Goal: Task Accomplishment & Management: Complete application form

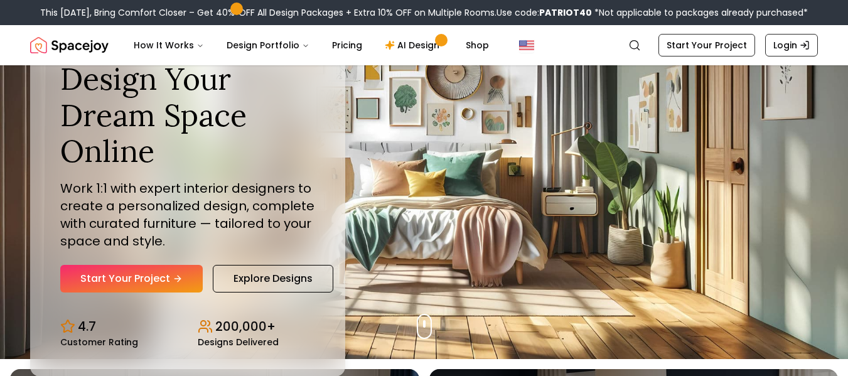
scroll to position [11, 0]
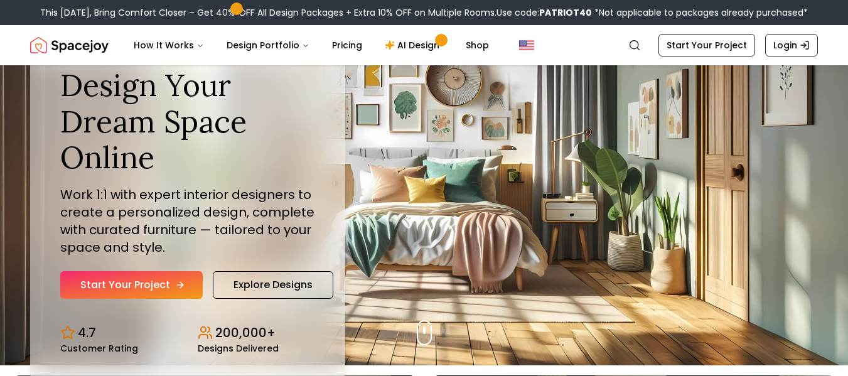
click at [117, 294] on link "Start Your Project" at bounding box center [131, 285] width 143 height 28
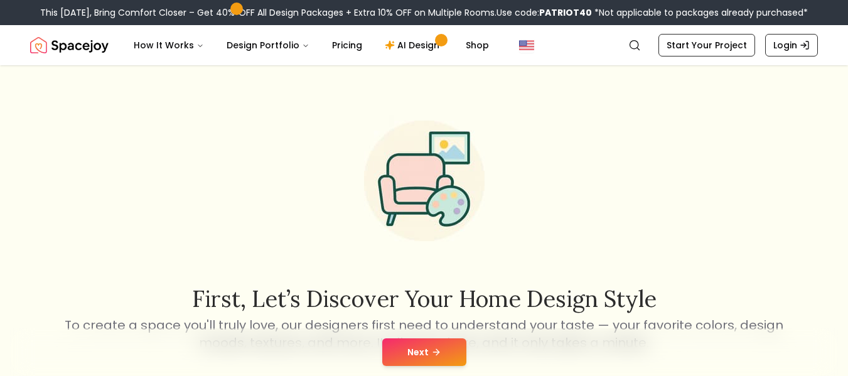
scroll to position [161, 0]
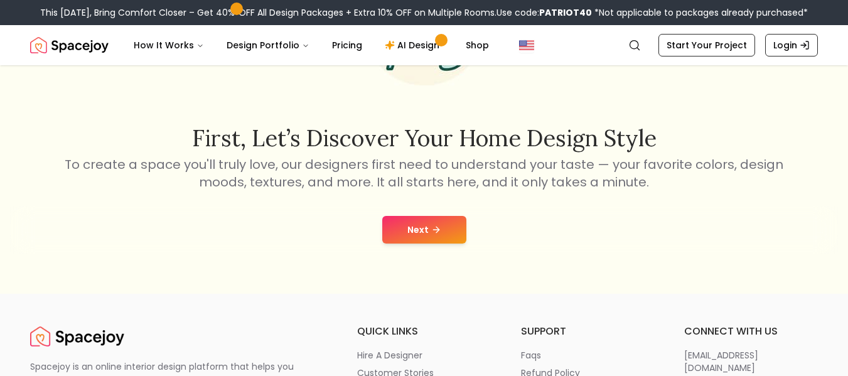
click at [441, 232] on button "Next" at bounding box center [424, 230] width 84 height 28
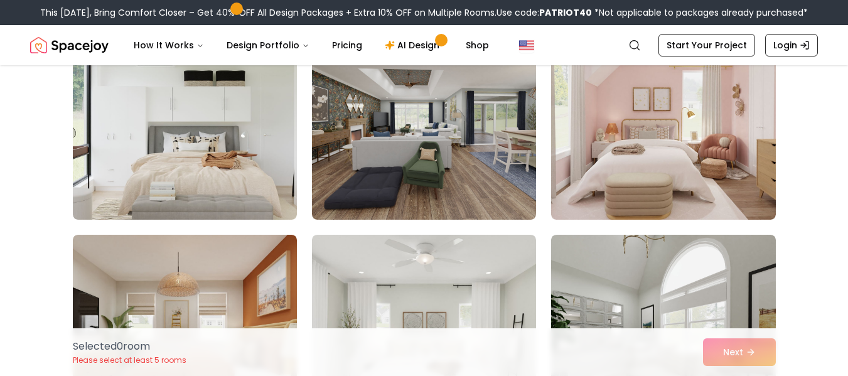
scroll to position [1879, 0]
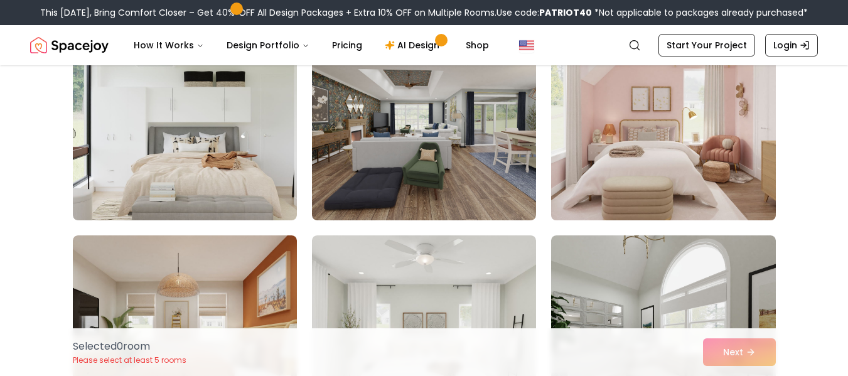
click at [645, 171] on img at bounding box center [663, 119] width 235 height 211
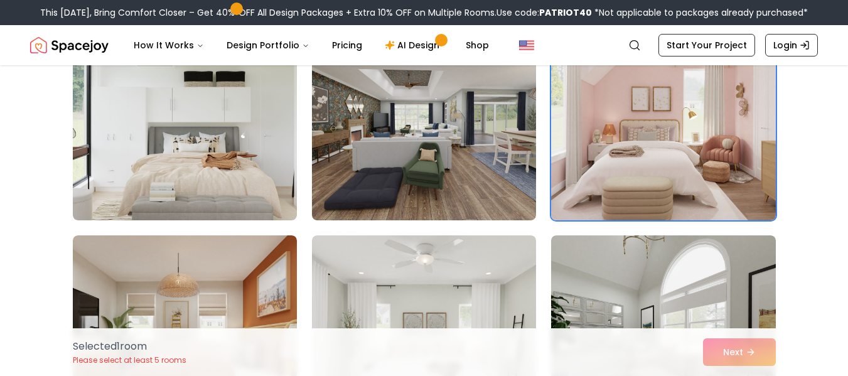
click at [694, 183] on img at bounding box center [663, 119] width 235 height 211
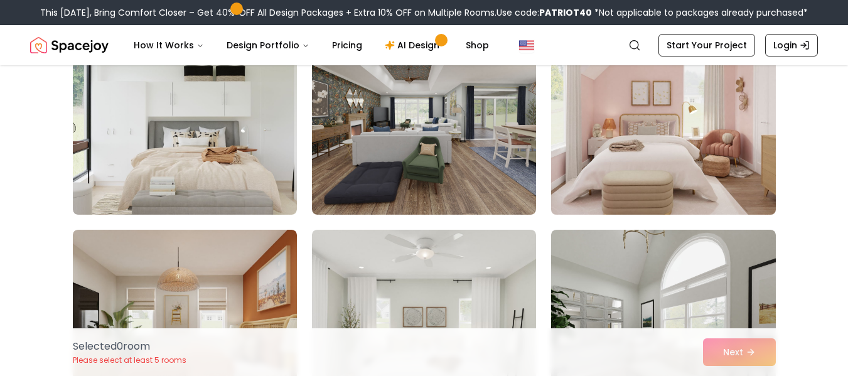
scroll to position [1880, 0]
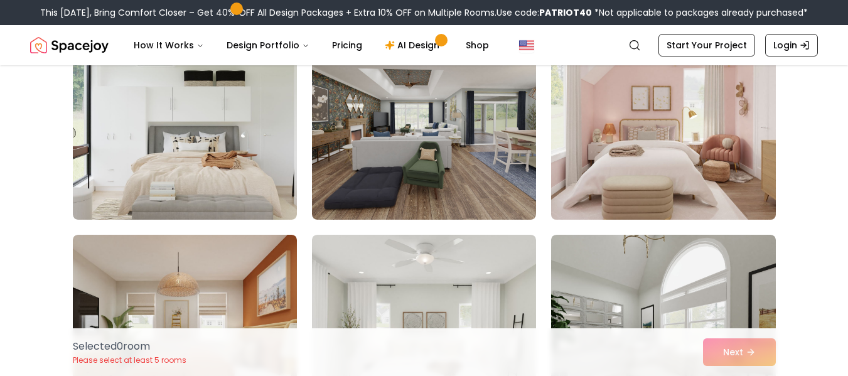
click at [665, 172] on img at bounding box center [663, 119] width 235 height 211
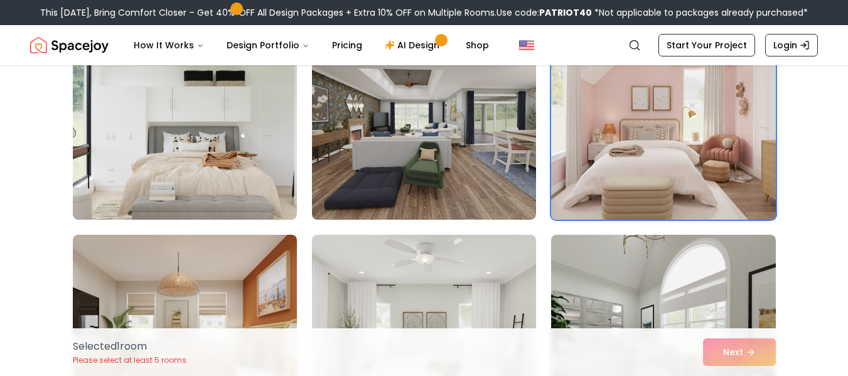
click at [665, 172] on img at bounding box center [663, 119] width 235 height 211
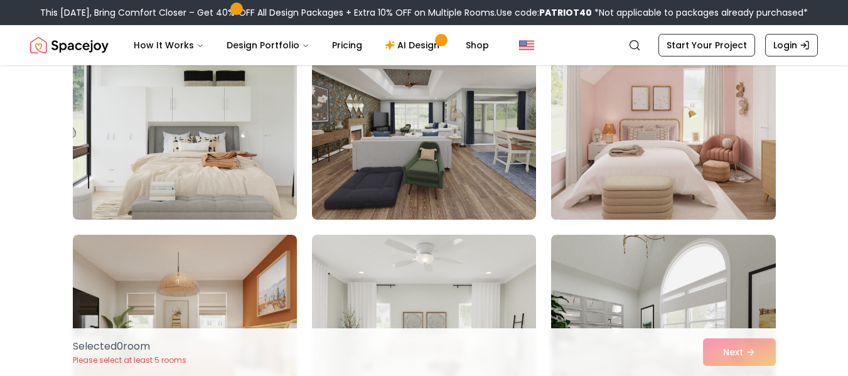
click at [665, 172] on img at bounding box center [663, 119] width 235 height 211
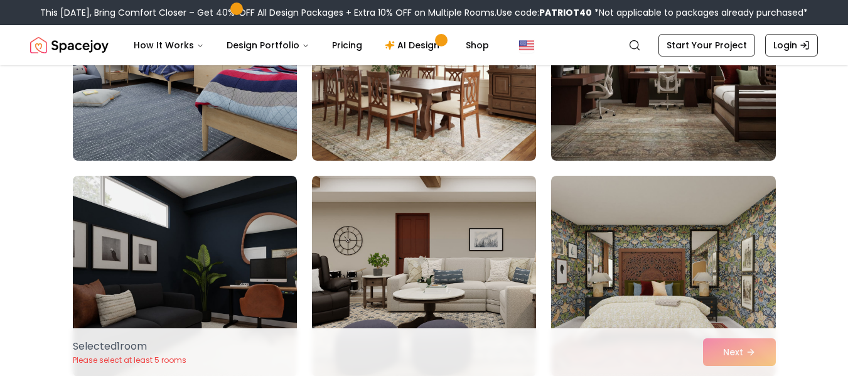
scroll to position [0, 0]
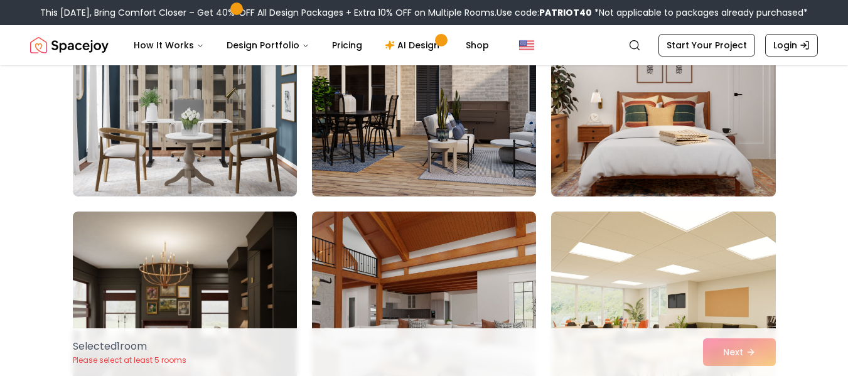
click at [642, 153] on img at bounding box center [663, 96] width 235 height 211
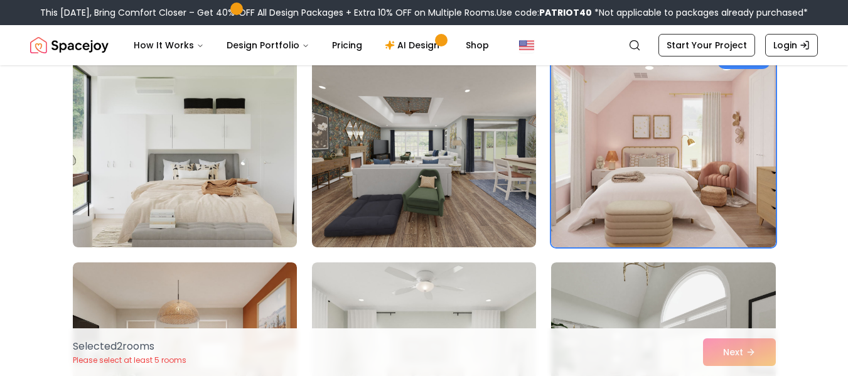
scroll to position [1853, 0]
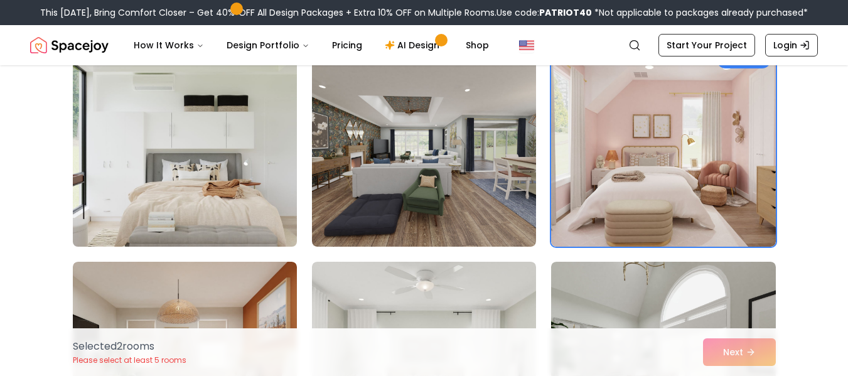
click at [188, 192] on img at bounding box center [184, 146] width 235 height 211
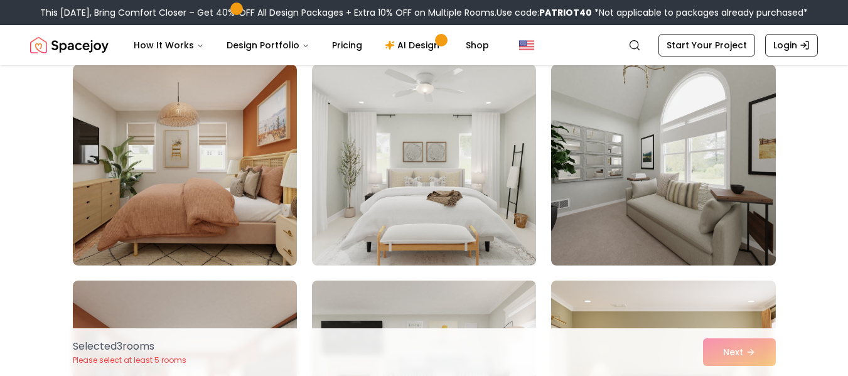
scroll to position [2050, 0]
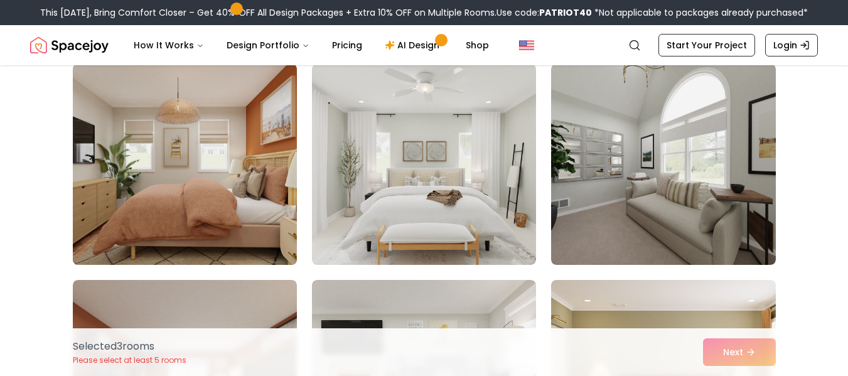
click at [193, 202] on img at bounding box center [184, 164] width 235 height 211
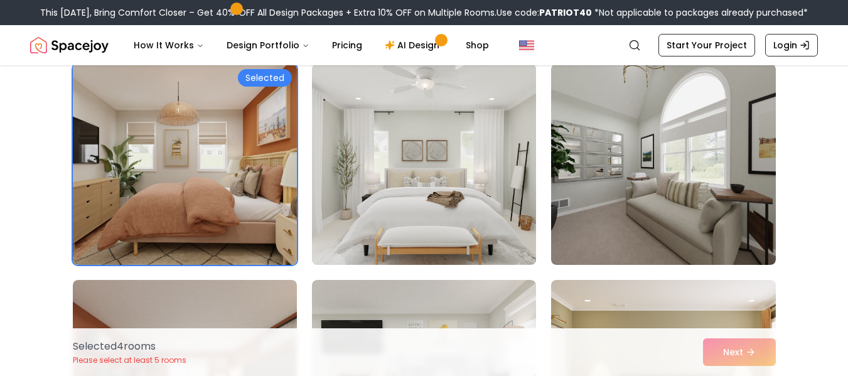
click at [401, 229] on img at bounding box center [423, 164] width 235 height 211
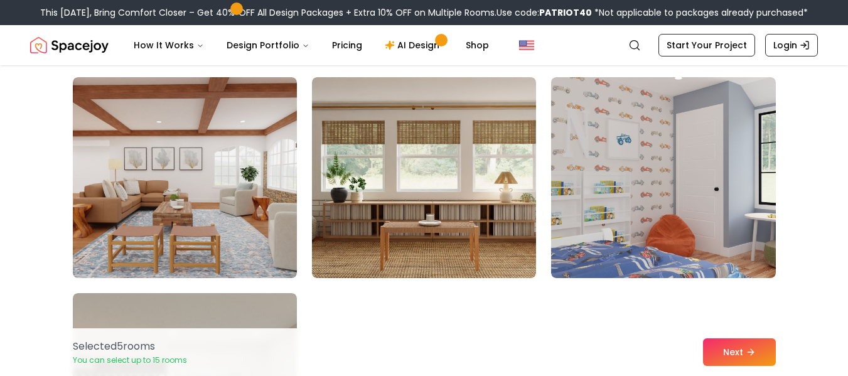
scroll to position [2684, 0]
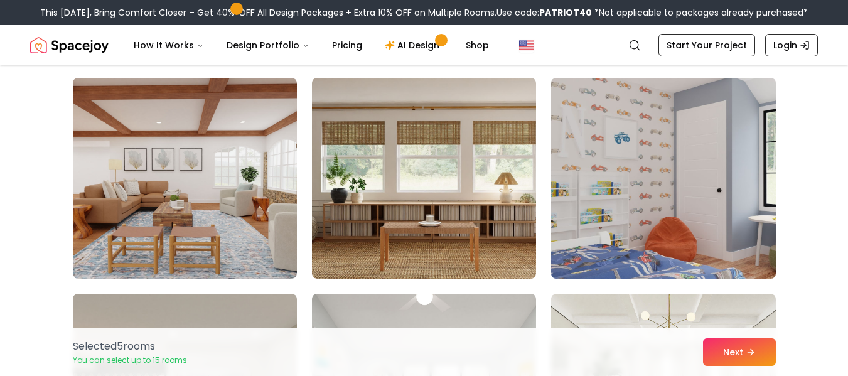
click at [596, 202] on img at bounding box center [663, 178] width 235 height 211
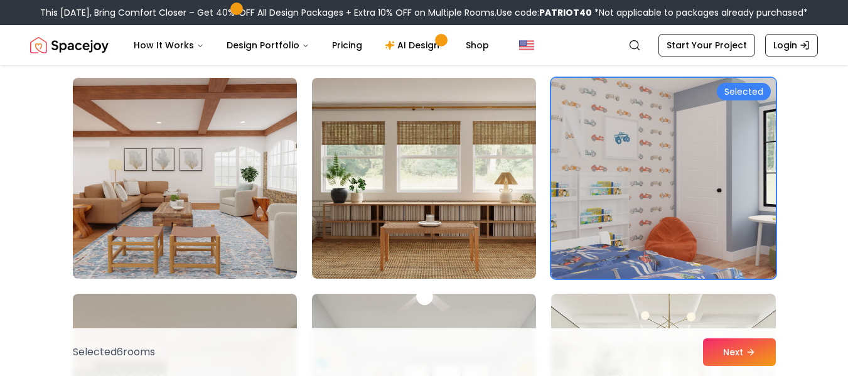
click at [596, 202] on img at bounding box center [663, 178] width 235 height 211
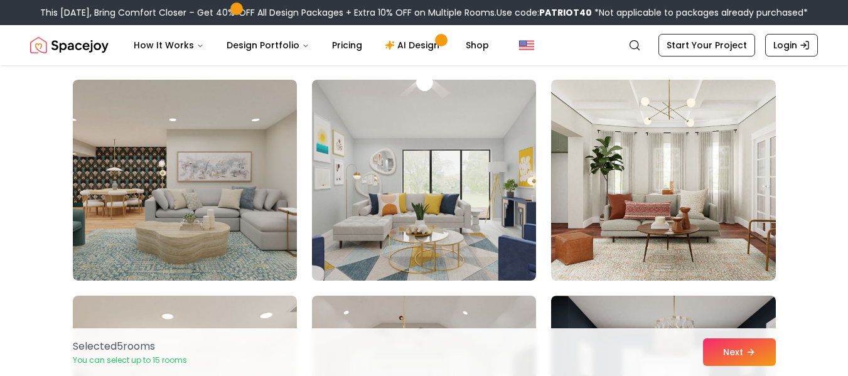
scroll to position [2899, 0]
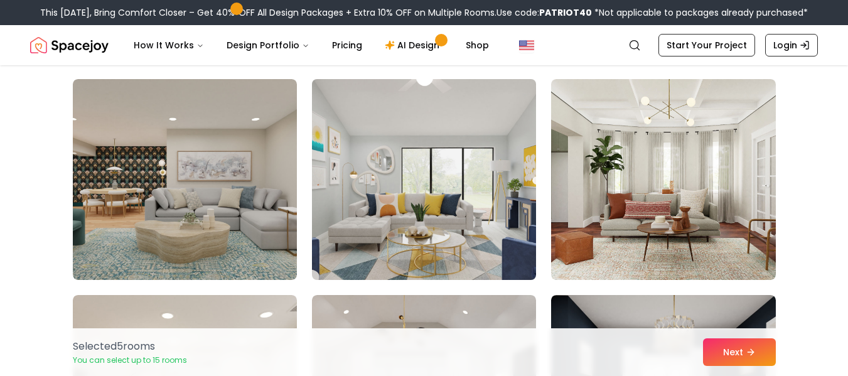
click at [396, 235] on img at bounding box center [423, 179] width 235 height 211
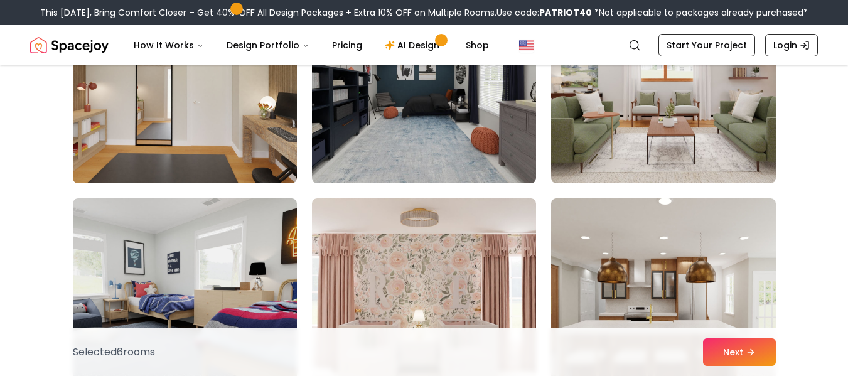
scroll to position [4241, 0]
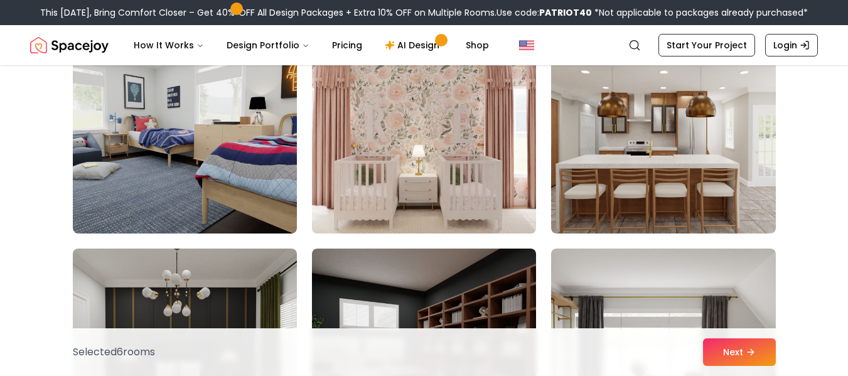
click at [406, 181] on img at bounding box center [423, 133] width 235 height 211
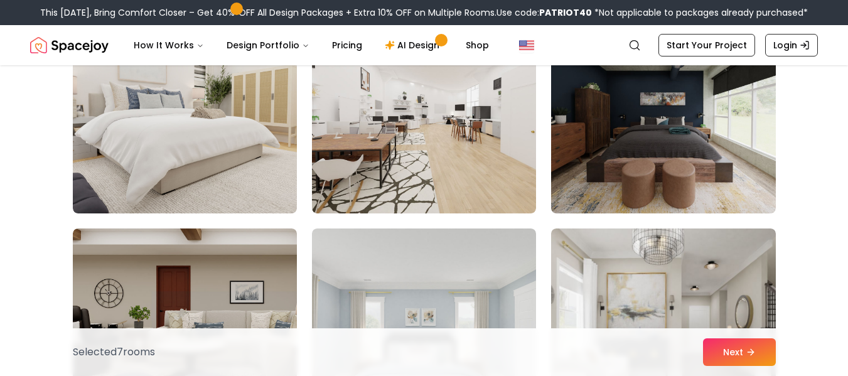
scroll to position [5494, 0]
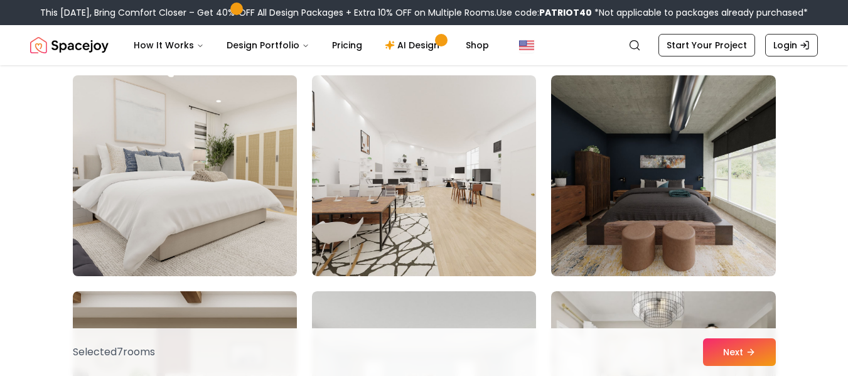
click at [260, 185] on img at bounding box center [184, 175] width 235 height 211
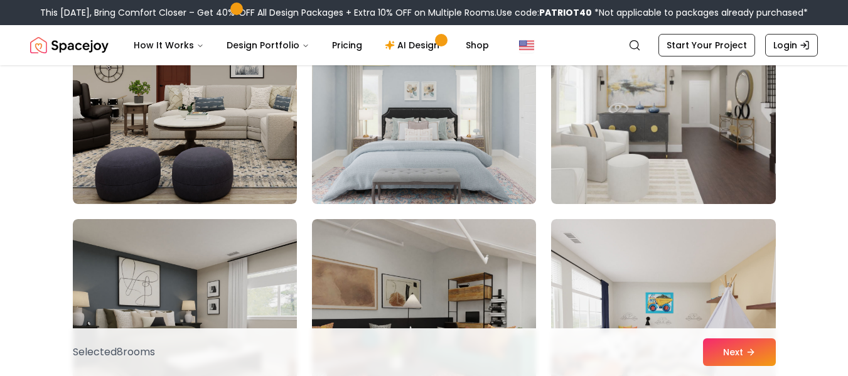
click at [441, 178] on img at bounding box center [423, 103] width 235 height 211
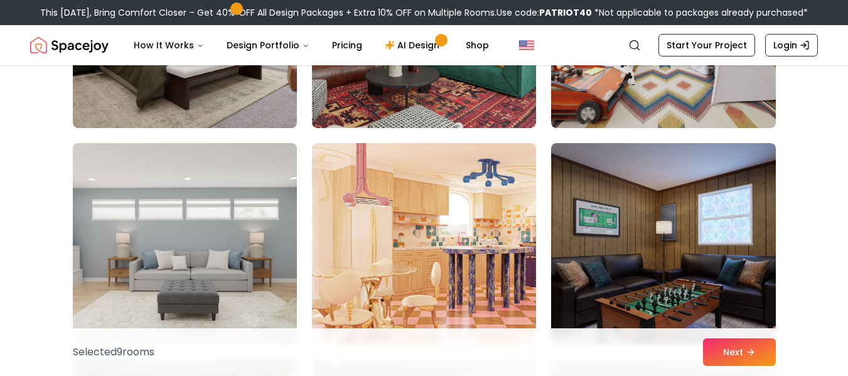
scroll to position [6075, 0]
click at [441, 178] on img at bounding box center [424, 243] width 224 height 201
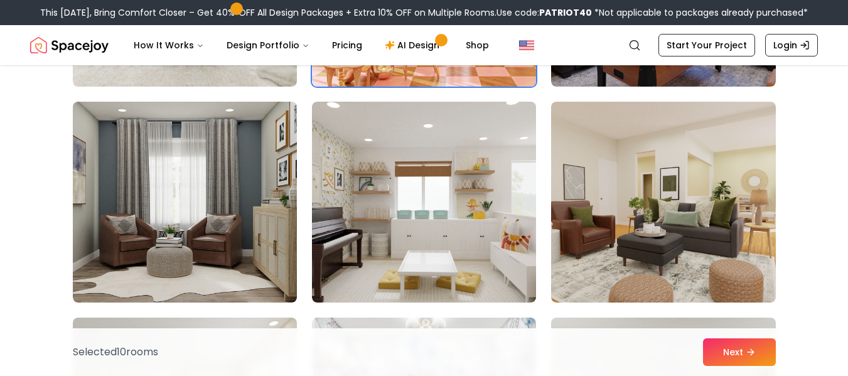
click at [441, 178] on img at bounding box center [424, 202] width 224 height 201
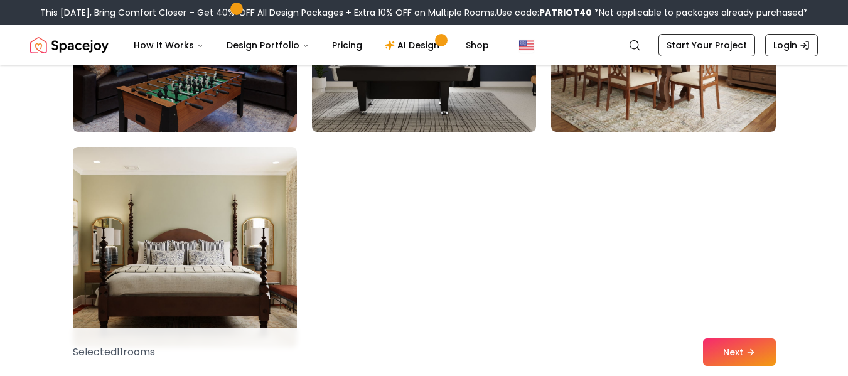
scroll to position [7151, 0]
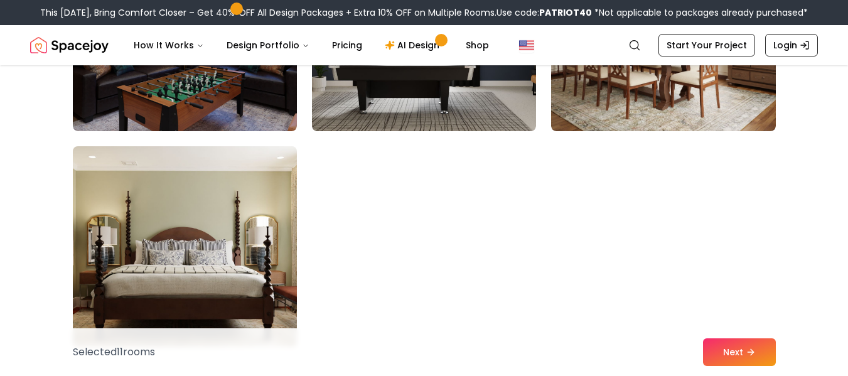
click at [289, 256] on img at bounding box center [184, 246] width 235 height 211
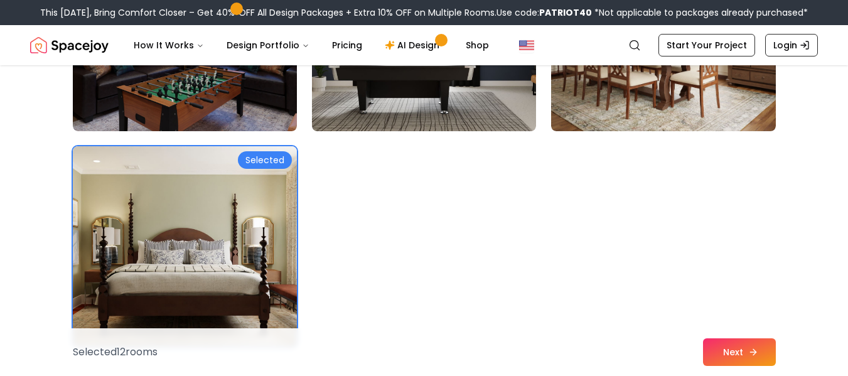
click at [733, 352] on button "Next" at bounding box center [739, 352] width 73 height 28
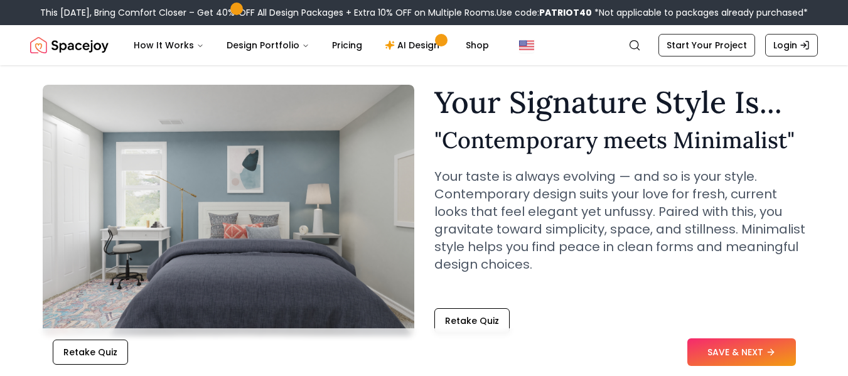
scroll to position [34, 0]
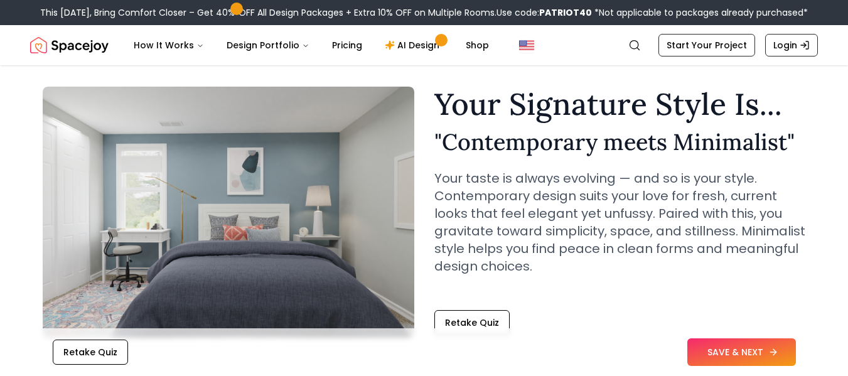
click at [745, 344] on button "SAVE & NEXT" at bounding box center [741, 352] width 109 height 28
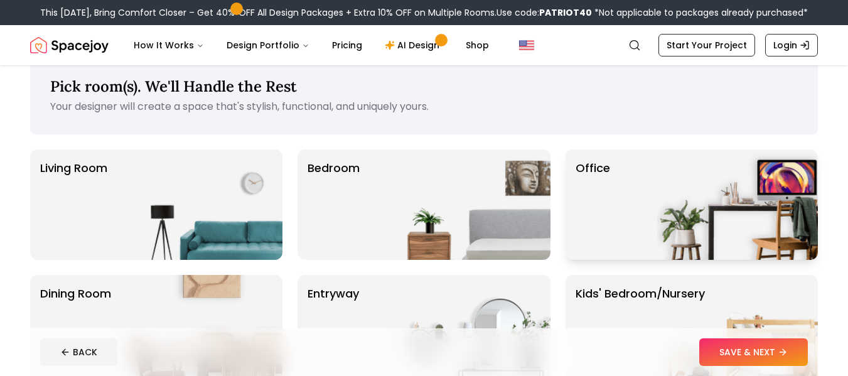
scroll to position [25, 0]
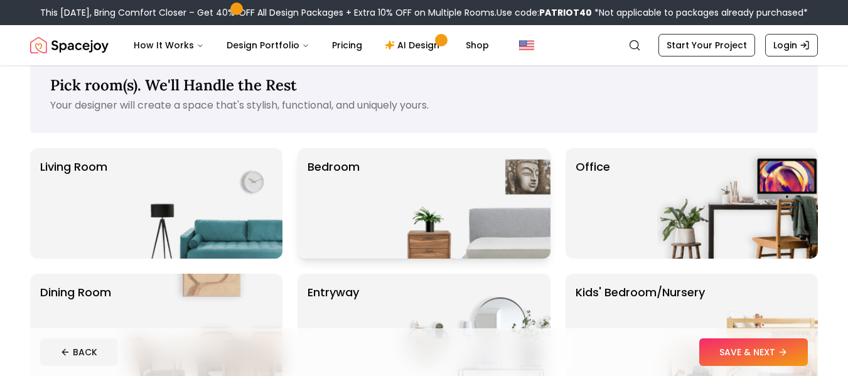
click at [492, 210] on img at bounding box center [470, 203] width 161 height 110
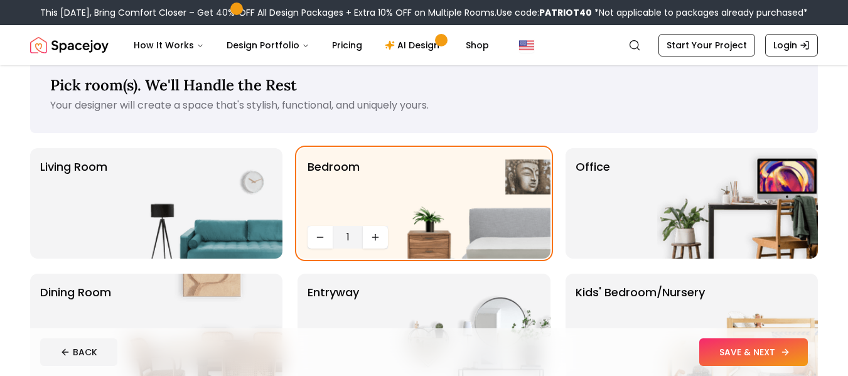
click at [716, 354] on button "SAVE & NEXT" at bounding box center [753, 352] width 109 height 28
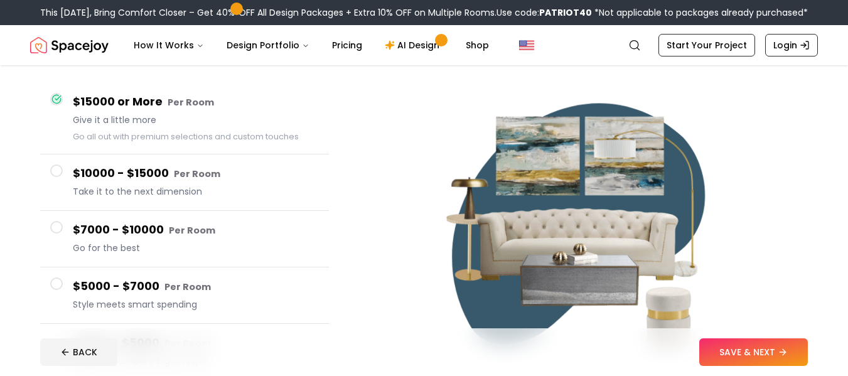
scroll to position [101, 0]
click at [232, 291] on h4 "$5000 - $7000 Per Room" at bounding box center [196, 286] width 246 height 18
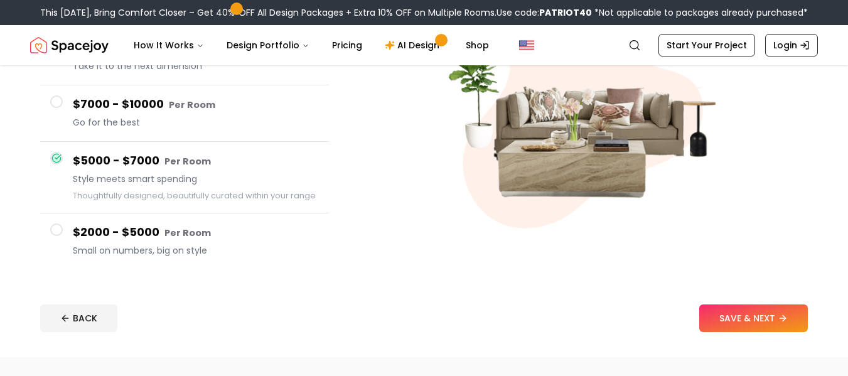
scroll to position [212, 0]
click at [208, 257] on div "$2000 - $5000 Per Room Small on numbers, big on style" at bounding box center [196, 241] width 246 height 36
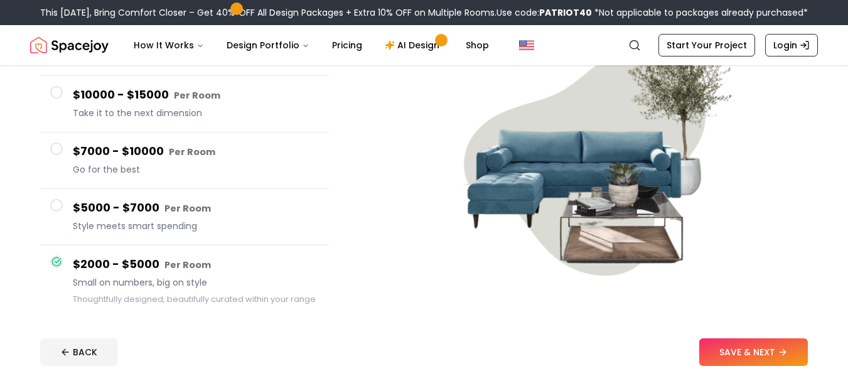
scroll to position [163, 0]
click at [766, 349] on button "SAVE & NEXT" at bounding box center [753, 352] width 109 height 28
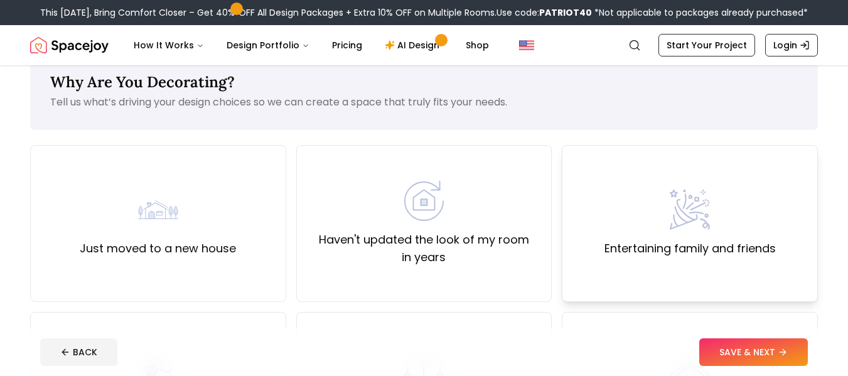
scroll to position [28, 0]
click at [458, 213] on div "Haven't updated the look of my room in years" at bounding box center [424, 223] width 235 height 85
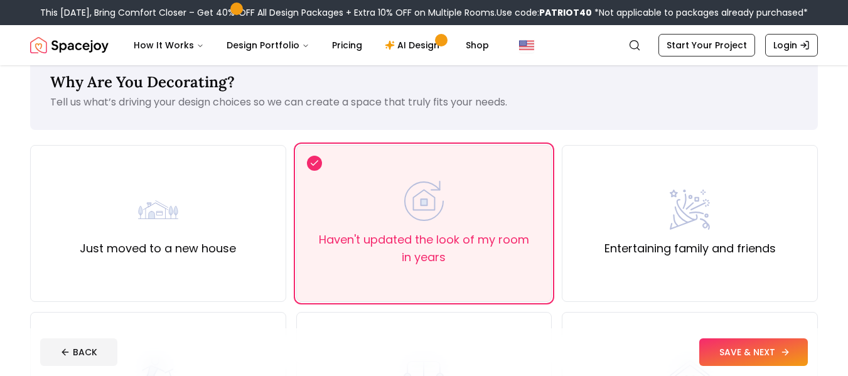
click at [740, 350] on button "SAVE & NEXT" at bounding box center [753, 352] width 109 height 28
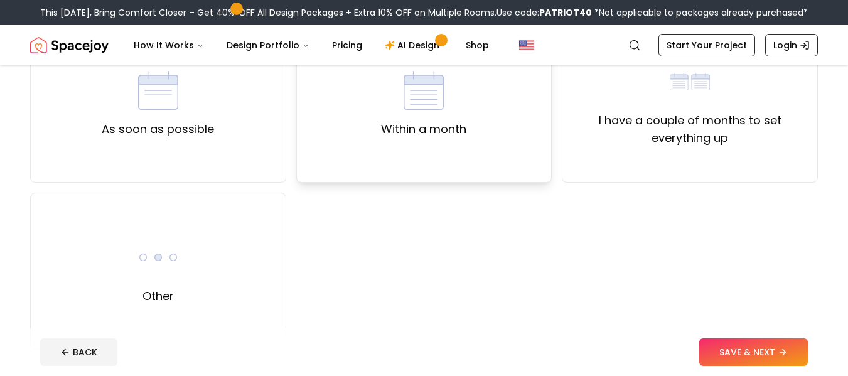
scroll to position [145, 0]
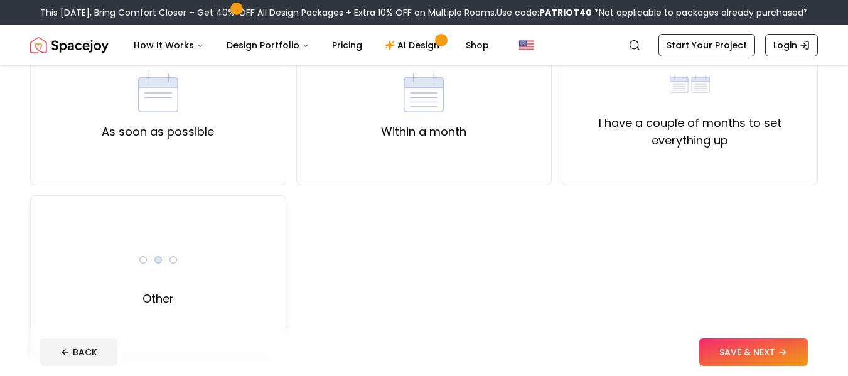
click at [176, 286] on div "Other" at bounding box center [158, 274] width 40 height 68
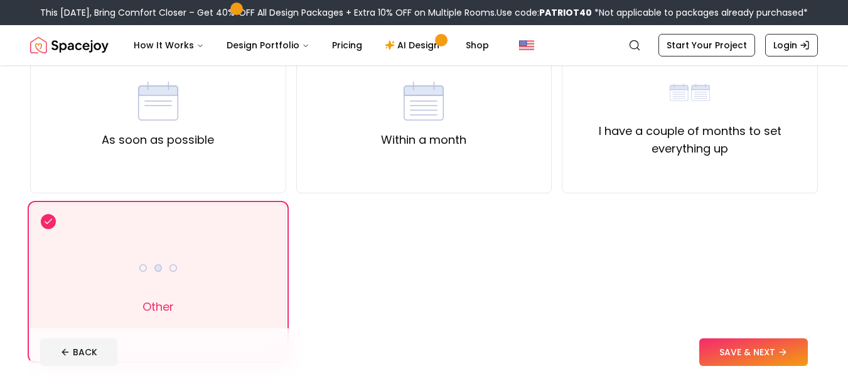
scroll to position [134, 0]
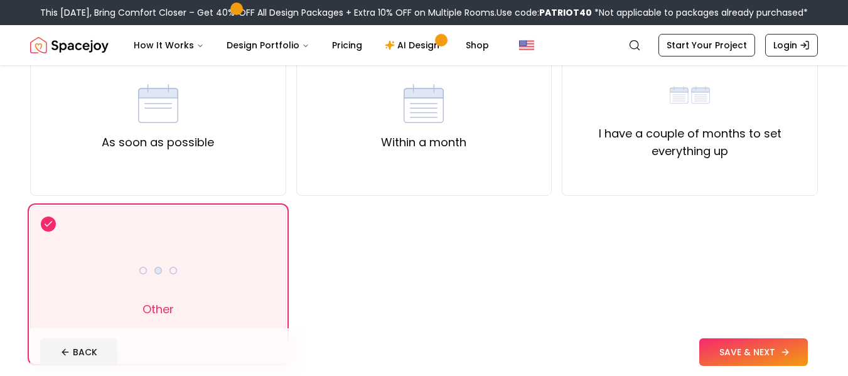
click at [714, 352] on button "SAVE & NEXT" at bounding box center [753, 352] width 109 height 28
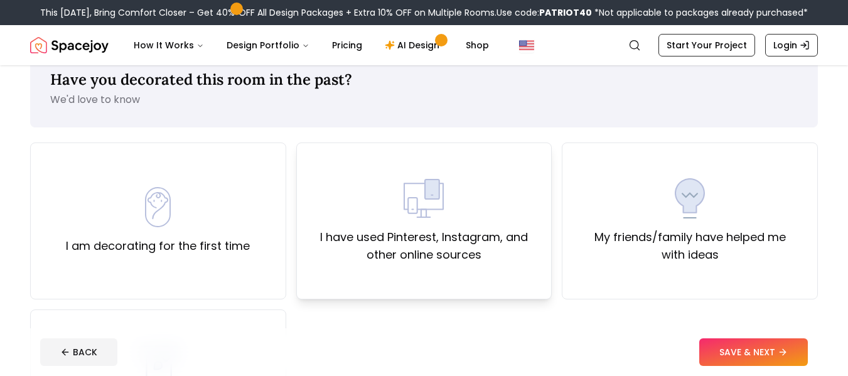
scroll to position [35, 0]
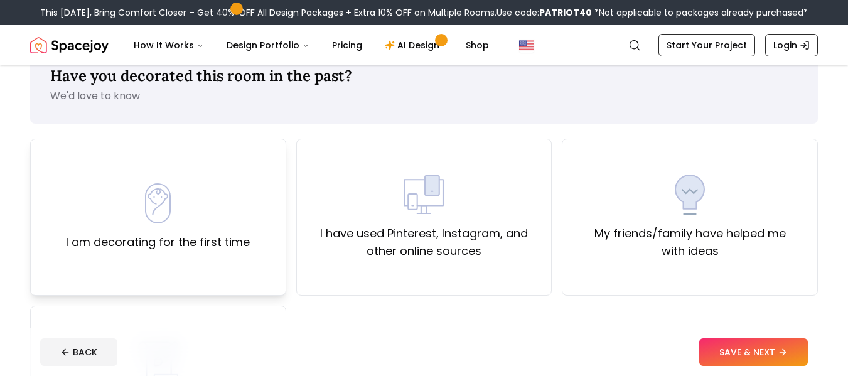
click at [213, 262] on div "I am decorating for the first time" at bounding box center [158, 217] width 256 height 157
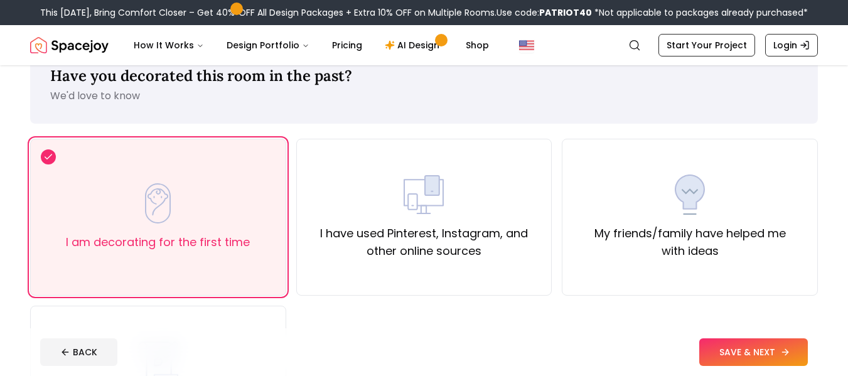
click at [777, 353] on button "SAVE & NEXT" at bounding box center [753, 352] width 109 height 28
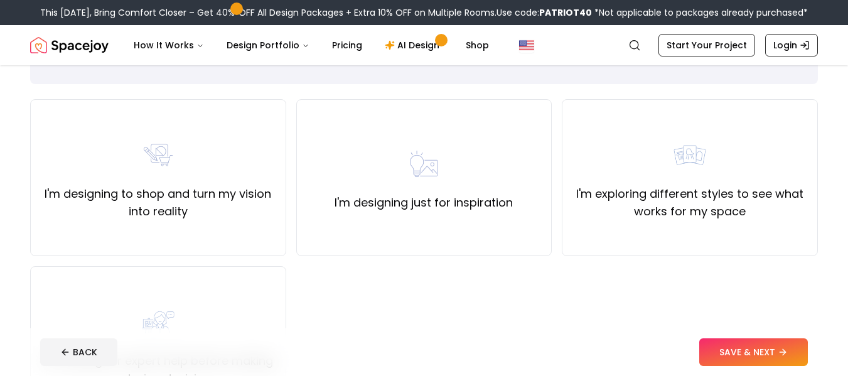
scroll to position [75, 0]
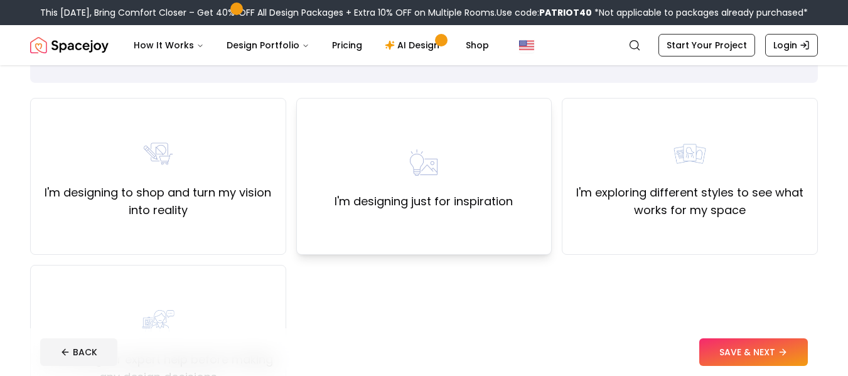
click at [419, 233] on div "I'm designing just for inspiration" at bounding box center [424, 176] width 256 height 157
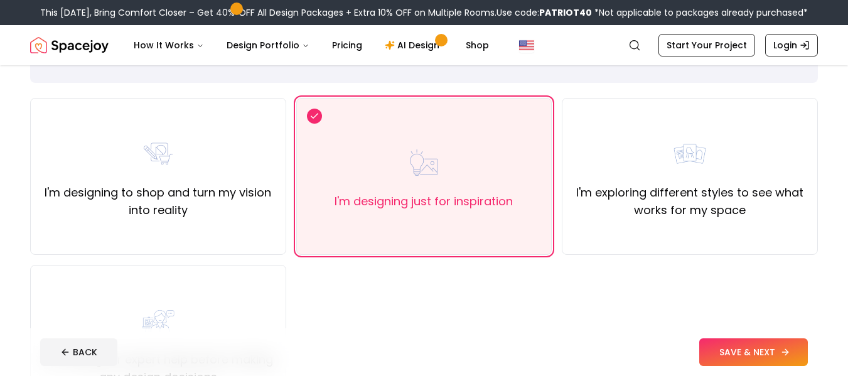
click at [772, 345] on button "SAVE & NEXT" at bounding box center [753, 352] width 109 height 28
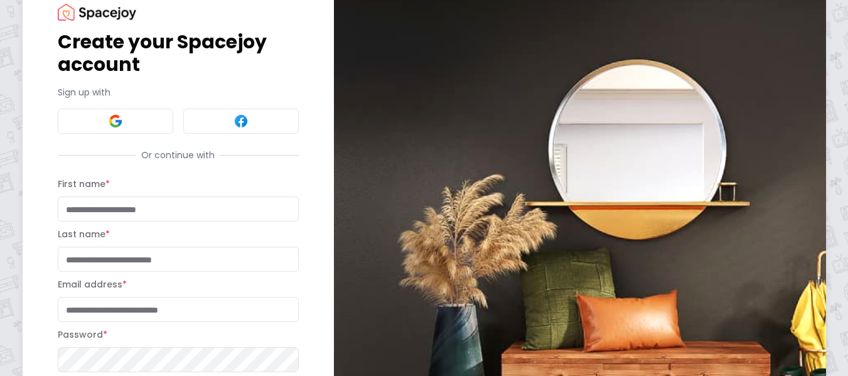
scroll to position [42, 0]
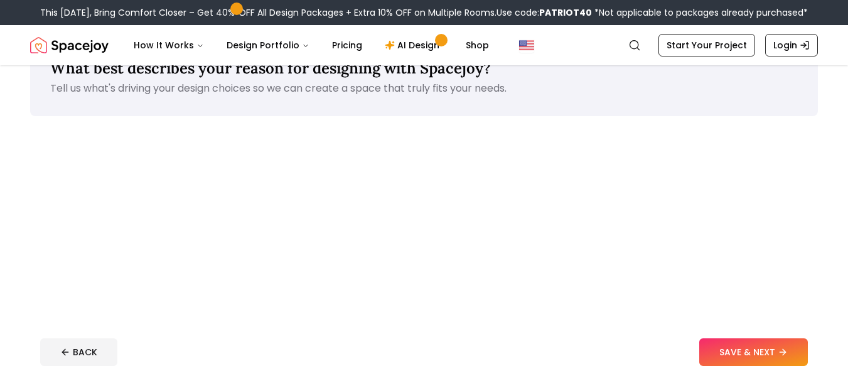
scroll to position [75, 0]
